Goal: Participate in discussion: Engage in conversation with other users on a specific topic

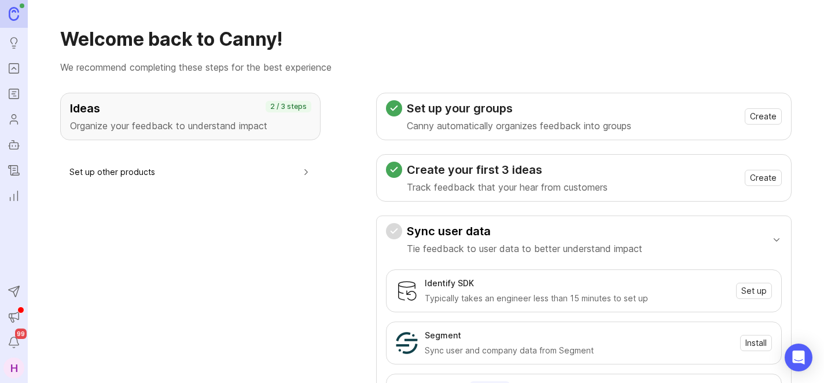
click at [14, 67] on icon "Portal" at bounding box center [14, 68] width 13 height 14
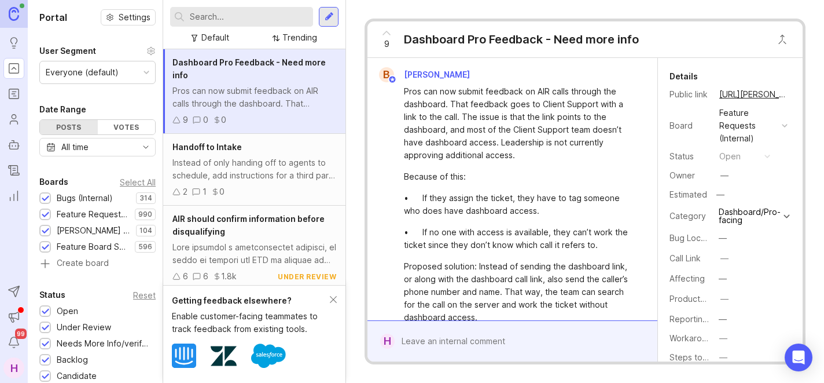
click at [46, 228] on div at bounding box center [46, 231] width 8 height 9
click at [43, 246] on div at bounding box center [46, 247] width 8 height 9
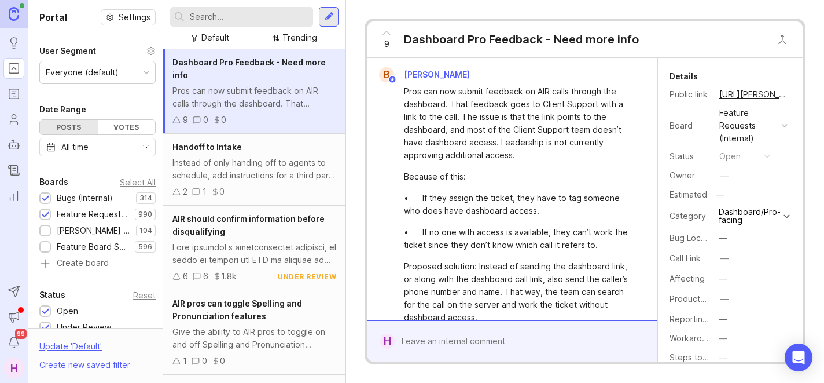
click at [222, 19] on input "text" at bounding box center [249, 16] width 119 height 13
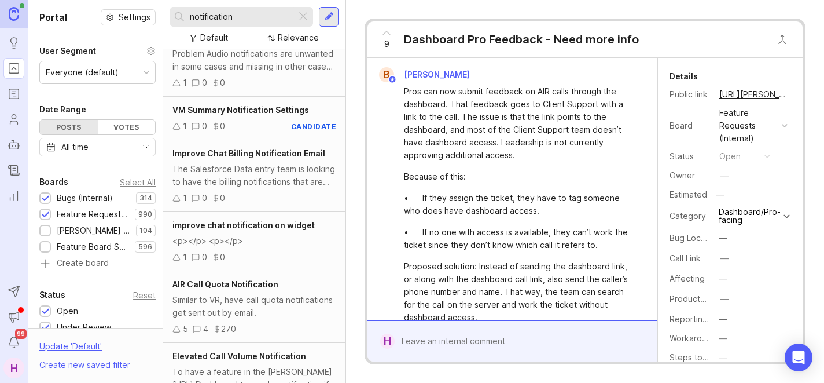
scroll to position [403, 0]
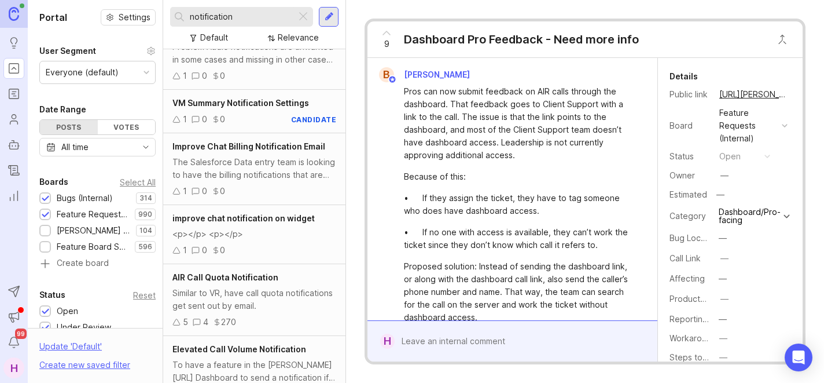
type input "notification"
click at [211, 294] on div "Similar to VR, have call quota notifications get sent out by email." at bounding box center [255, 299] width 164 height 25
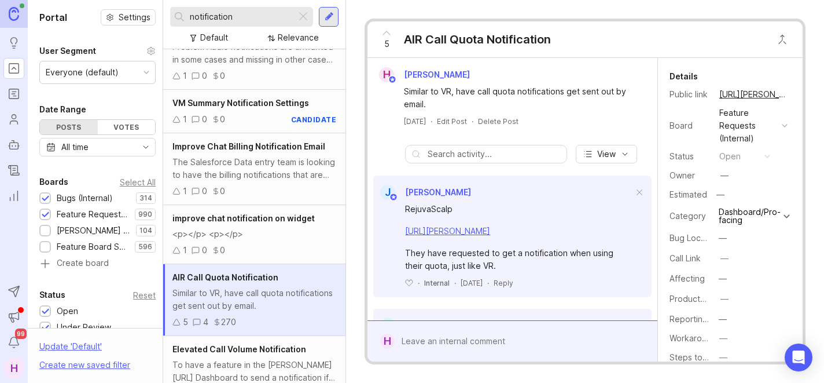
click at [386, 32] on icon at bounding box center [386, 32] width 7 height 3
click at [393, 32] on icon at bounding box center [387, 33] width 14 height 14
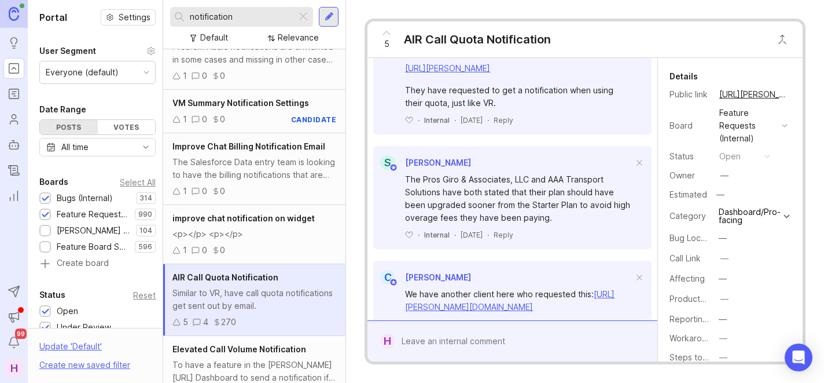
scroll to position [195, 0]
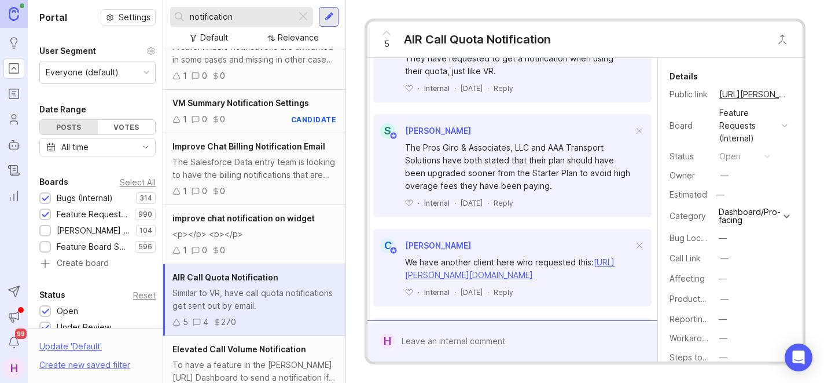
drag, startPoint x: 441, startPoint y: 151, endPoint x: 449, endPoint y: 151, distance: 8.1
click at [449, 151] on div "The Pros Giro & Associates, LLC and AAA Transport Solutions have both stated th…" at bounding box center [519, 166] width 228 height 51
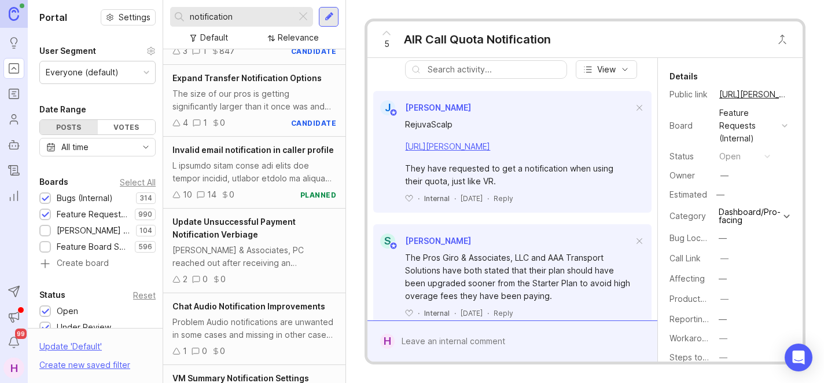
scroll to position [0, 0]
